Goal: Complete application form: Complete application form

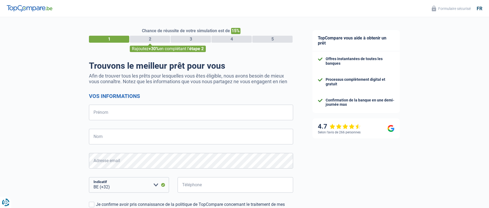
select select "32"
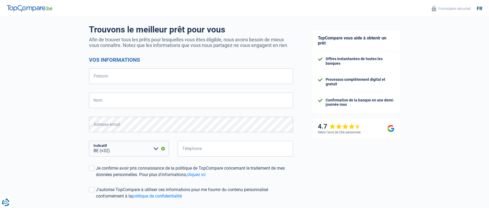
scroll to position [27, 0]
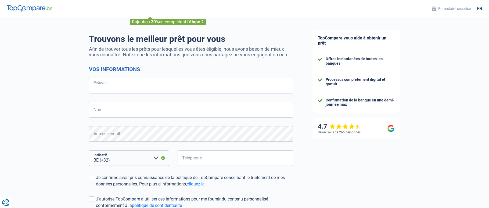
click at [135, 84] on input "Prénom" at bounding box center [191, 86] width 204 height 16
type input "test"
click at [121, 108] on input "Nom" at bounding box center [191, 110] width 204 height 16
type input "test"
click at [200, 161] on input "Téléphone" at bounding box center [236, 159] width 116 height 16
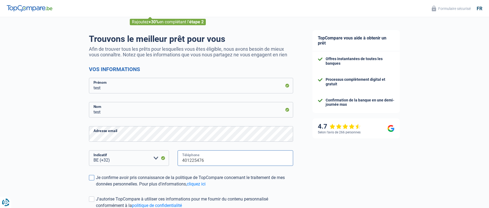
type input "401225476"
click at [124, 178] on div "Je confirme avoir pris connaissance de la politique de TopCompare concernant le…" at bounding box center [194, 181] width 197 height 13
click at [96, 188] on input "Je confirme avoir pris connaissance de la politique de TopCompare concernant le…" at bounding box center [96, 188] width 0 height 0
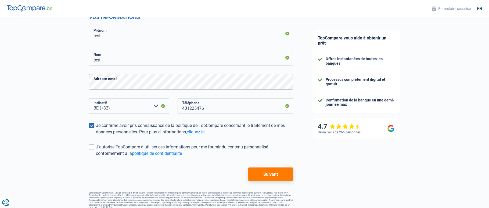
scroll to position [81, 0]
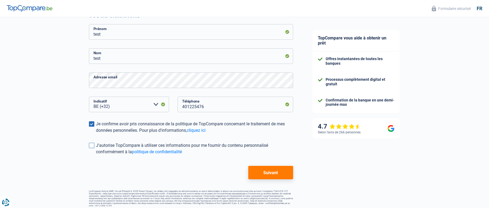
click at [120, 150] on div "J'autorise TopCompare à utiliser ces informations pour me fournir du contenu pe…" at bounding box center [194, 148] width 197 height 13
click at [96, 155] on input "J'autorise TopCompare à utiliser ces informations pour me fournir du contenu pe…" at bounding box center [96, 155] width 0 height 0
click at [263, 171] on button "Suivant" at bounding box center [270, 172] width 45 height 13
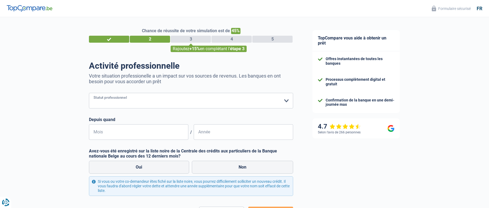
click at [177, 102] on select "Ouvrier Employé privé Employé public Invalide Indépendant Pensionné Chômeur Mut…" at bounding box center [191, 101] width 204 height 16
select select "privateEmployee"
click at [89, 94] on select "Ouvrier Employé privé Employé public Invalide Indépendant Pensionné Chômeur Mut…" at bounding box center [191, 101] width 204 height 16
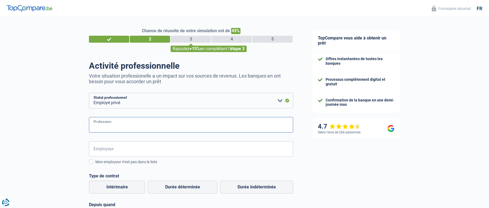
click at [120, 128] on input "Profession" at bounding box center [191, 125] width 204 height 16
type input "information technology"
click at [112, 155] on input "ICF" at bounding box center [191, 149] width 204 height 16
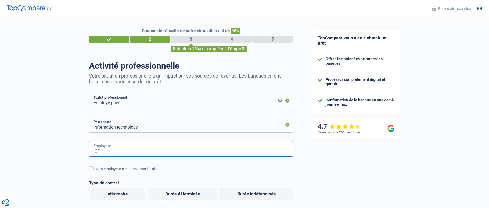
click at [112, 155] on input "ICF" at bounding box center [191, 149] width 204 height 16
type input "I"
type input "icf next"
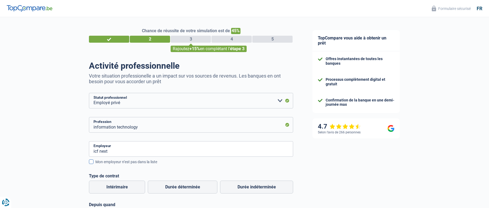
click at [165, 163] on div "Mon employeur n’est pas dans la liste" at bounding box center [194, 162] width 198 height 6
click at [95, 165] on input "Mon employeur n’est pas dans la liste" at bounding box center [95, 165] width 0 height 0
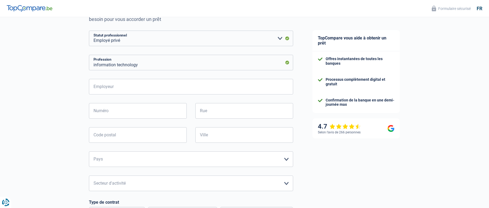
scroll to position [81, 0]
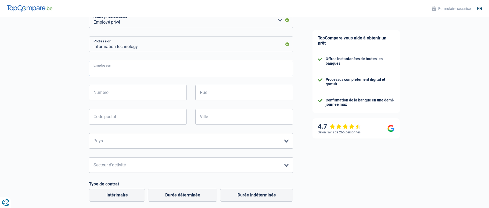
click at [142, 72] on input "Employeur" at bounding box center [191, 69] width 204 height 16
type input "icf"
click at [109, 116] on input "Code postal" at bounding box center [138, 117] width 98 height 16
click at [117, 95] on input "Numéro" at bounding box center [138, 93] width 98 height 16
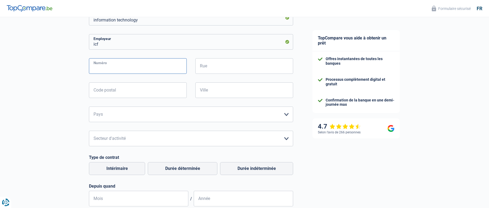
scroll to position [108, 0]
click at [100, 111] on select "[GEOGRAPHIC_DATA] [GEOGRAPHIC_DATA] [GEOGRAPHIC_DATA] [GEOGRAPHIC_DATA] [GEOGRA…" at bounding box center [191, 114] width 204 height 16
select select "BE"
click at [89, 107] on select "[GEOGRAPHIC_DATA] [GEOGRAPHIC_DATA] [GEOGRAPHIC_DATA] [GEOGRAPHIC_DATA] [GEOGRA…" at bounding box center [191, 114] width 204 height 16
click at [105, 135] on select "Agriculture/Pêche Industrie Horeca Courier/Fitness/Taxi Construction Banques/As…" at bounding box center [191, 139] width 204 height 16
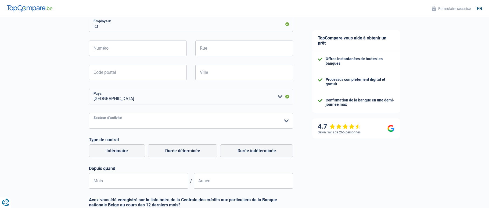
scroll to position [134, 0]
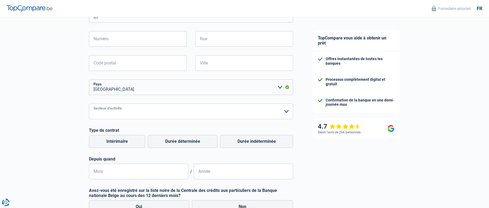
click at [118, 109] on select "Agriculture/Pêche Industrie Horeca Courier/Fitness/Taxi Construction Banques/As…" at bounding box center [191, 112] width 204 height 16
select select "bigCompanies"
click at [89, 104] on select "Agriculture/Pêche Industrie Horeca Courier/Fitness/Taxi Construction Banques/As…" at bounding box center [191, 112] width 204 height 16
click at [62, 126] on div "Chance de réussite de votre simulation est de 45% 1 2 3 4 5 Rajoutez +15% en co…" at bounding box center [151, 85] width 303 height 409
click at [244, 146] on label "Durée indéterminée" at bounding box center [256, 141] width 73 height 13
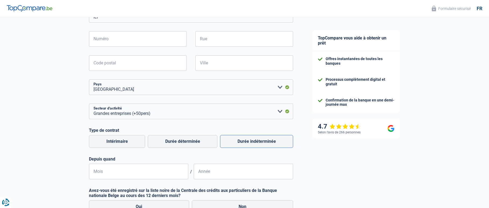
click at [244, 146] on input "Durée indéterminée" at bounding box center [256, 141] width 73 height 13
radio input "true"
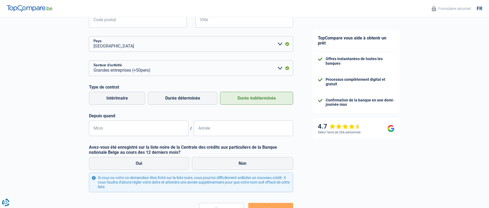
scroll to position [188, 0]
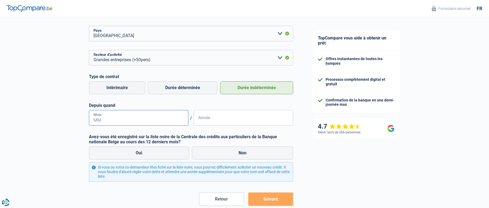
click at [119, 123] on input "Mois" at bounding box center [138, 118] width 99 height 16
type input "31"
click at [119, 123] on input "31" at bounding box center [138, 118] width 99 height 16
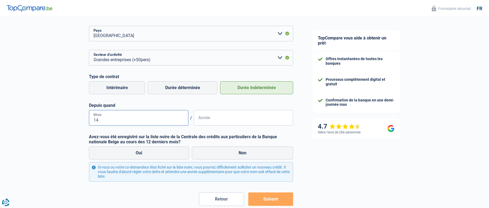
type input "14"
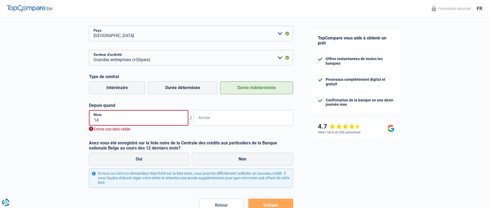
click at [120, 134] on form "Ouvrier Employé privé Employé public Invalide Indépendant Pensionné Chômeur Mut…" at bounding box center [191, 58] width 204 height 307
click at [145, 120] on input "14" at bounding box center [138, 118] width 99 height 16
type input "10"
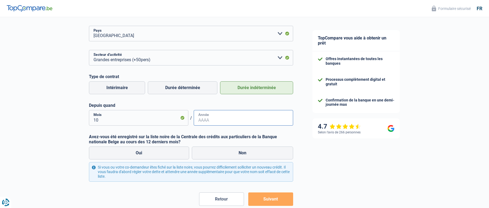
click at [207, 120] on input "Année" at bounding box center [243, 118] width 99 height 16
type input "4"
type input "2024"
click at [223, 133] on form "Ouvrier Employé privé Employé public Invalide Indépendant Pensionné Chômeur Mut…" at bounding box center [191, 55] width 204 height 301
click at [166, 156] on label "Oui" at bounding box center [139, 153] width 100 height 13
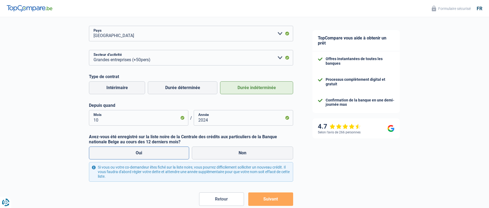
click at [166, 156] on input "Oui" at bounding box center [139, 153] width 100 height 13
radio input "true"
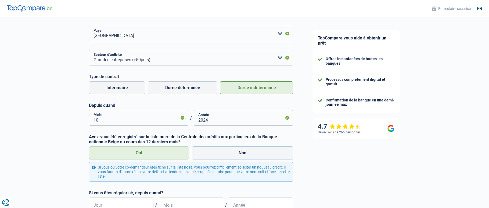
click at [220, 158] on label "Non" at bounding box center [243, 153] width 102 height 13
click at [220, 158] on input "Non" at bounding box center [243, 153] width 102 height 13
radio input "true"
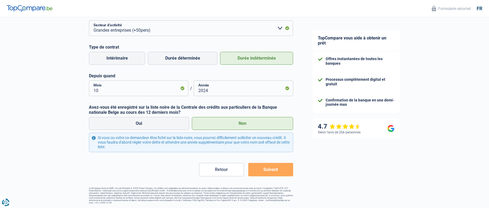
click at [269, 169] on button "Suivant" at bounding box center [270, 169] width 45 height 13
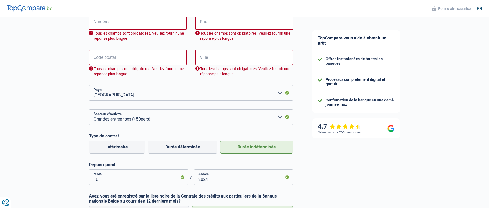
scroll to position [148, 0]
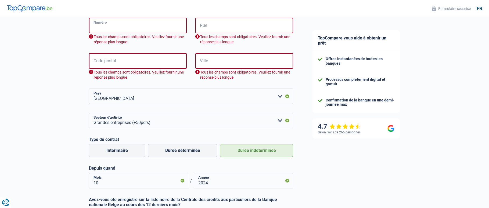
click at [142, 27] on input "Numéro" at bounding box center [138, 26] width 98 height 16
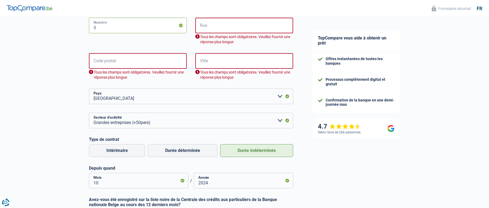
type input "5"
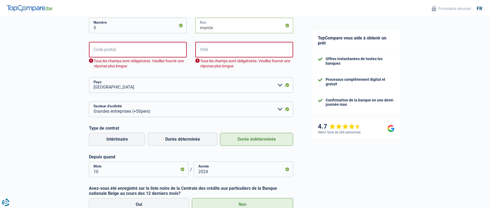
type input "manrix"
type input "1000"
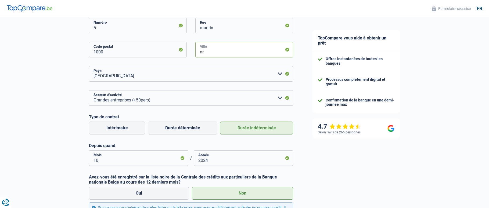
type input "n"
type input "[GEOGRAPHIC_DATA]"
click at [48, 56] on div "Chance de réussite de votre simulation est de 45% 1 2 3 4 5 Rajoutez +15% en co…" at bounding box center [151, 71] width 303 height 409
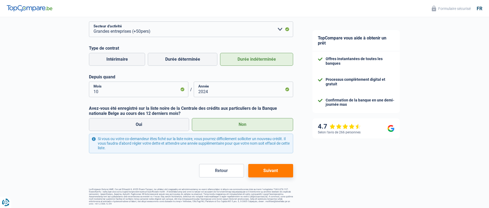
scroll to position [218, 0]
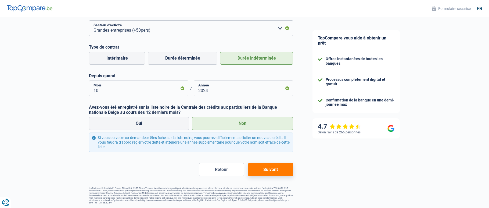
click at [282, 165] on button "Suivant" at bounding box center [270, 169] width 45 height 13
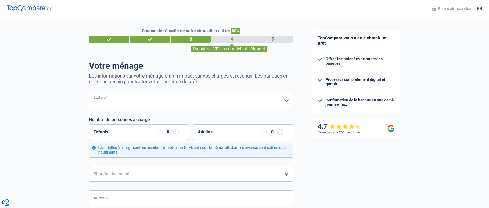
click at [175, 99] on select "[PERSON_NAME](e) Cohabitant(e) légal(e) Divorcé(e) Veuf(ve) Séparé (de fait) Ve…" at bounding box center [191, 101] width 204 height 16
select select "married"
click at [89, 94] on select "[PERSON_NAME](e) Cohabitant(e) légal(e) Divorcé(e) Veuf(ve) Séparé (de fait) Ve…" at bounding box center [191, 101] width 204 height 16
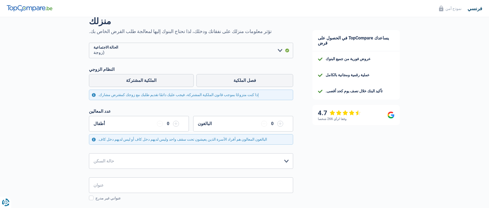
scroll to position [54, 0]
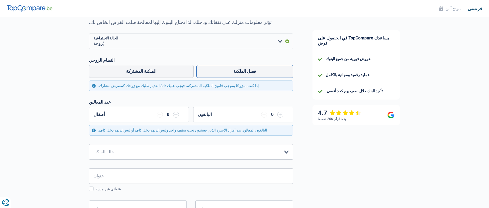
click at [212, 76] on label "فصل الملكية" at bounding box center [245, 71] width 97 height 13
click at [212, 76] on input "فصل الملكية" at bounding box center [245, 71] width 97 height 13
radio input "true"
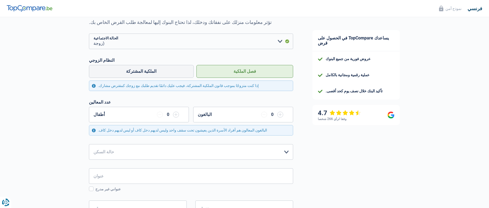
click at [177, 115] on input "button" at bounding box center [176, 115] width 6 height 6
click at [161, 116] on input "button" at bounding box center [160, 115] width 6 height 6
click at [175, 71] on label "الملكية المشتركة" at bounding box center [141, 71] width 105 height 13
click at [175, 71] on input "الملكية المشتركة" at bounding box center [141, 71] width 105 height 13
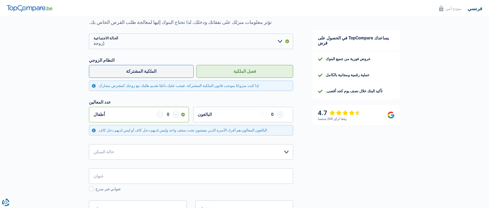
radio input "true"
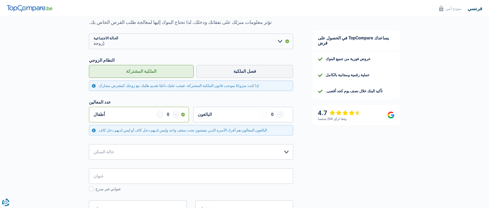
click at [177, 116] on input "button" at bounding box center [176, 115] width 6 height 6
click at [170, 114] on div "0" at bounding box center [168, 115] width 22 height 6
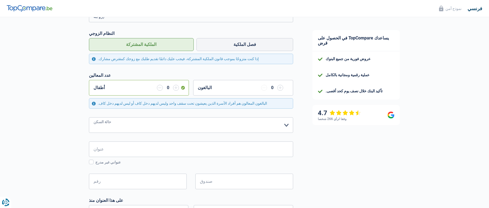
click at [184, 119] on select "مستأجر [PERSON_NAME] مع رهن عقاري مالك المنزل بدون رهن عقاري الإقامة مع العائلة…" at bounding box center [191, 125] width 204 height 16
select select "rents"
click at [89, 117] on select "مستأجر [PERSON_NAME] مع رهن عقاري مالك المنزل بدون رهن عقاري الإقامة مع العائلة…" at bounding box center [191, 125] width 204 height 16
click at [139, 147] on input "عنوان" at bounding box center [191, 150] width 204 height 16
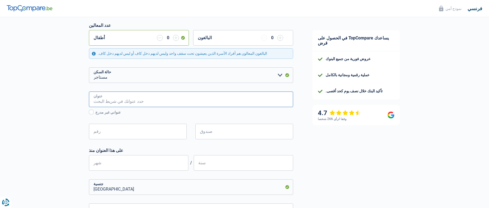
scroll to position [134, 0]
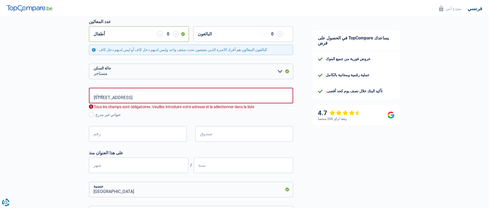
type input "[STREET_ADDRESS]"
type input "3"
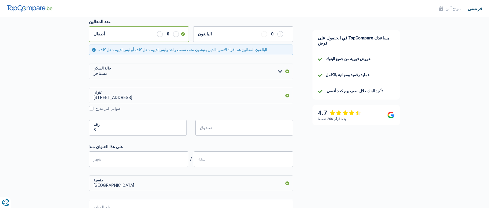
click at [163, 146] on label "على هذا العنوان منذ" at bounding box center [191, 146] width 204 height 5
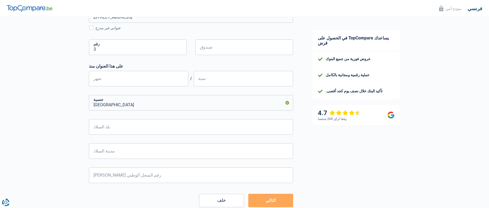
scroll to position [240, 0]
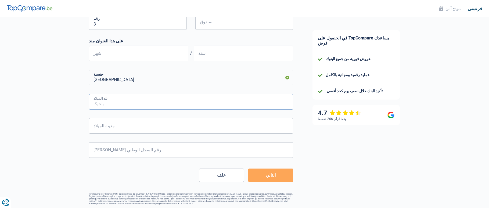
click at [139, 105] on input "بلد الميلاد" at bounding box center [191, 102] width 204 height 16
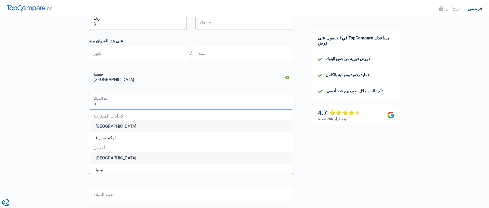
type input "pa"
type input "l"
type input "p"
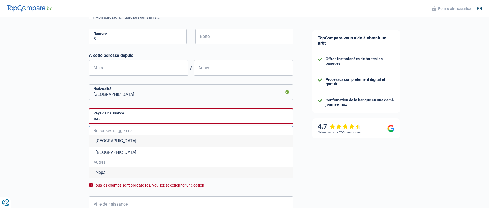
scroll to position [255, 0]
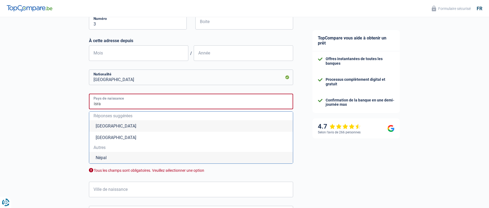
click at [130, 106] on input "isra" at bounding box center [191, 102] width 204 height 16
type input "i"
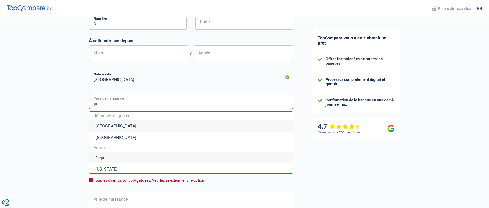
type input "p"
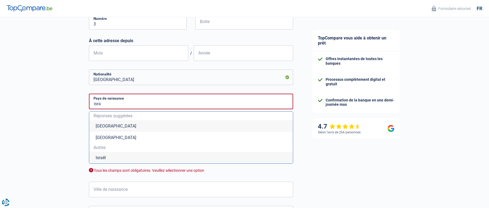
click at [107, 156] on li "Israël" at bounding box center [191, 158] width 204 height 12
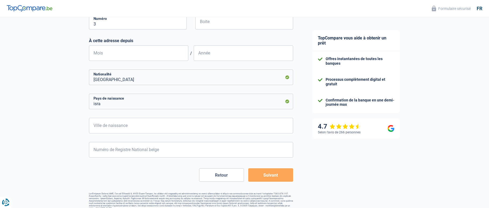
type input "Israël"
click at [125, 131] on input "Ville de naissance" at bounding box center [191, 126] width 204 height 16
type input "[GEOGRAPHIC_DATA]"
click at [137, 152] on input "Numéro de Registre National belge" at bounding box center [191, 150] width 204 height 16
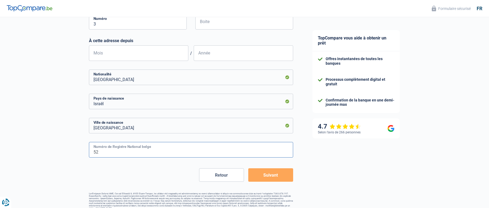
type input "5"
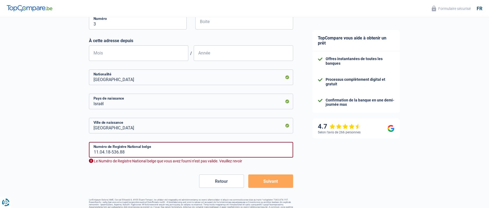
click at [265, 176] on button "Suivant" at bounding box center [270, 181] width 45 height 13
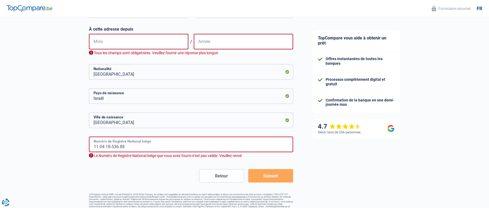
click at [101, 145] on input "11.04.18-536.88" at bounding box center [191, 145] width 204 height 16
click at [137, 169] on form "[PERSON_NAME](e) Cohabitant(e) légal(e) Divorcé(e) Veuf(ve) Séparé (de fait) Ve…" at bounding box center [191, 4] width 204 height 356
click at [259, 176] on button "Suivant" at bounding box center [270, 175] width 45 height 13
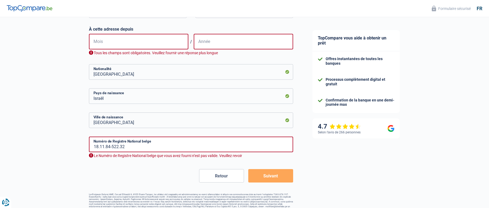
scroll to position [273, 0]
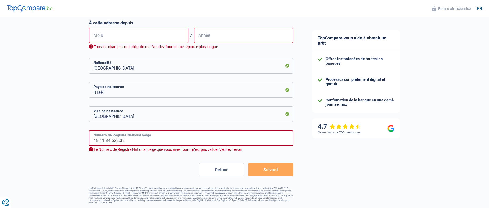
click at [130, 145] on input "18.11.84-522.32" at bounding box center [191, 139] width 204 height 16
click at [115, 141] on input "18.11.84-522.31" at bounding box center [191, 139] width 204 height 16
click at [134, 144] on input "18.11.84-502.31" at bounding box center [191, 139] width 204 height 16
click at [117, 142] on input "18.11.84-502.31" at bounding box center [191, 139] width 204 height 16
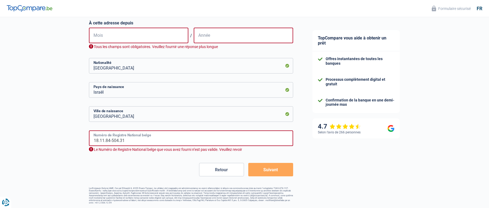
click at [130, 144] on input "18.11.84-504.31" at bounding box center [191, 139] width 204 height 16
click at [132, 142] on input "18.11.84-504.31" at bounding box center [191, 139] width 204 height 16
click at [130, 141] on input "18.11.84-504.31" at bounding box center [191, 139] width 204 height 16
click at [134, 144] on input "18.11.84-504.04" at bounding box center [191, 139] width 204 height 16
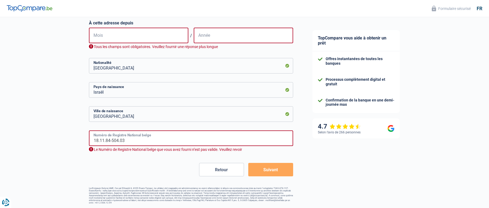
type input "18.11.84-504.03"
click at [269, 174] on button "Suivant" at bounding box center [270, 169] width 45 height 13
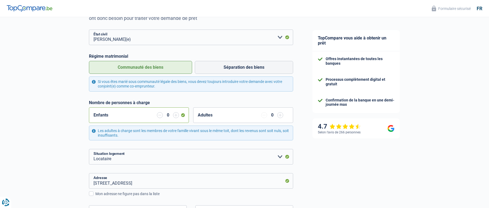
scroll to position [58, 0]
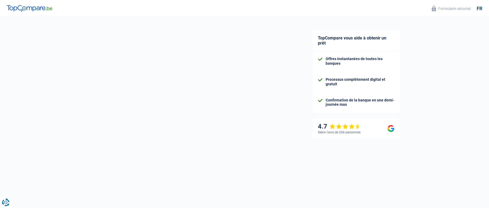
select select "privateEmployee"
select select "BE"
select select "bigCompanies"
